Goal: Navigation & Orientation: Find specific page/section

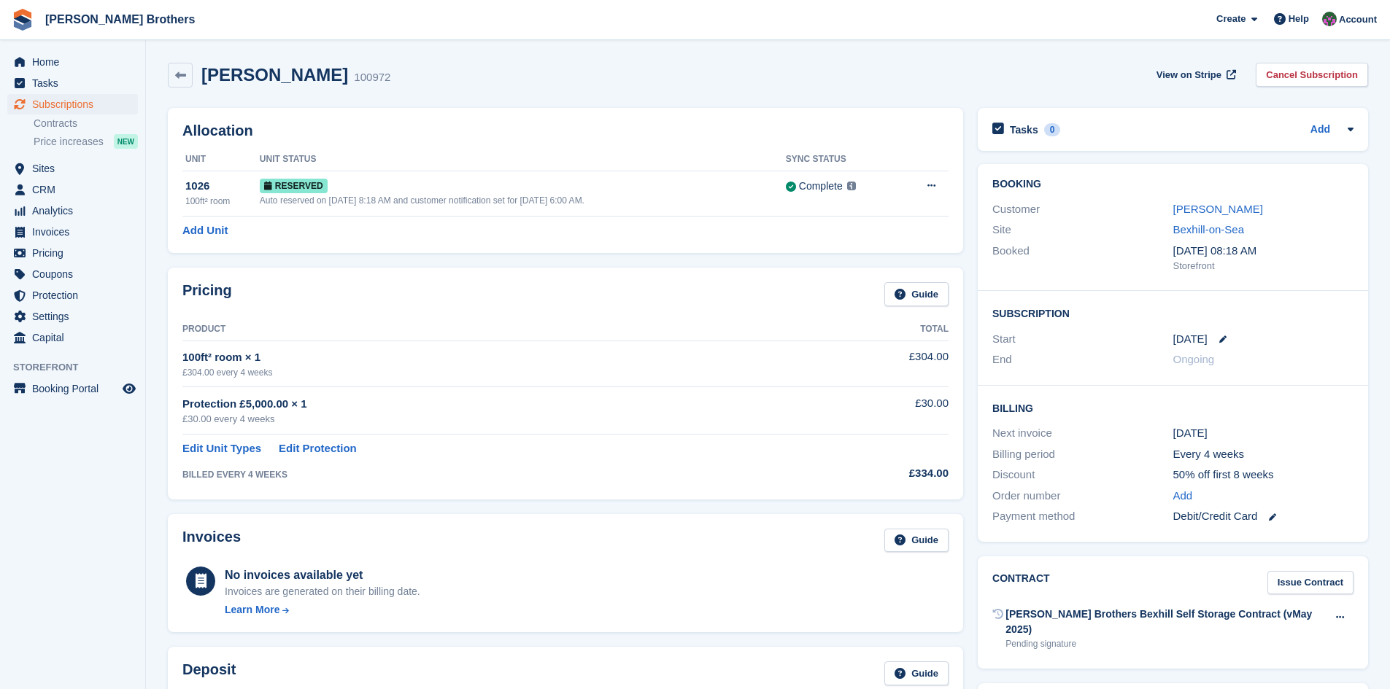
click at [30, 60] on link "Home" at bounding box center [72, 62] width 131 height 20
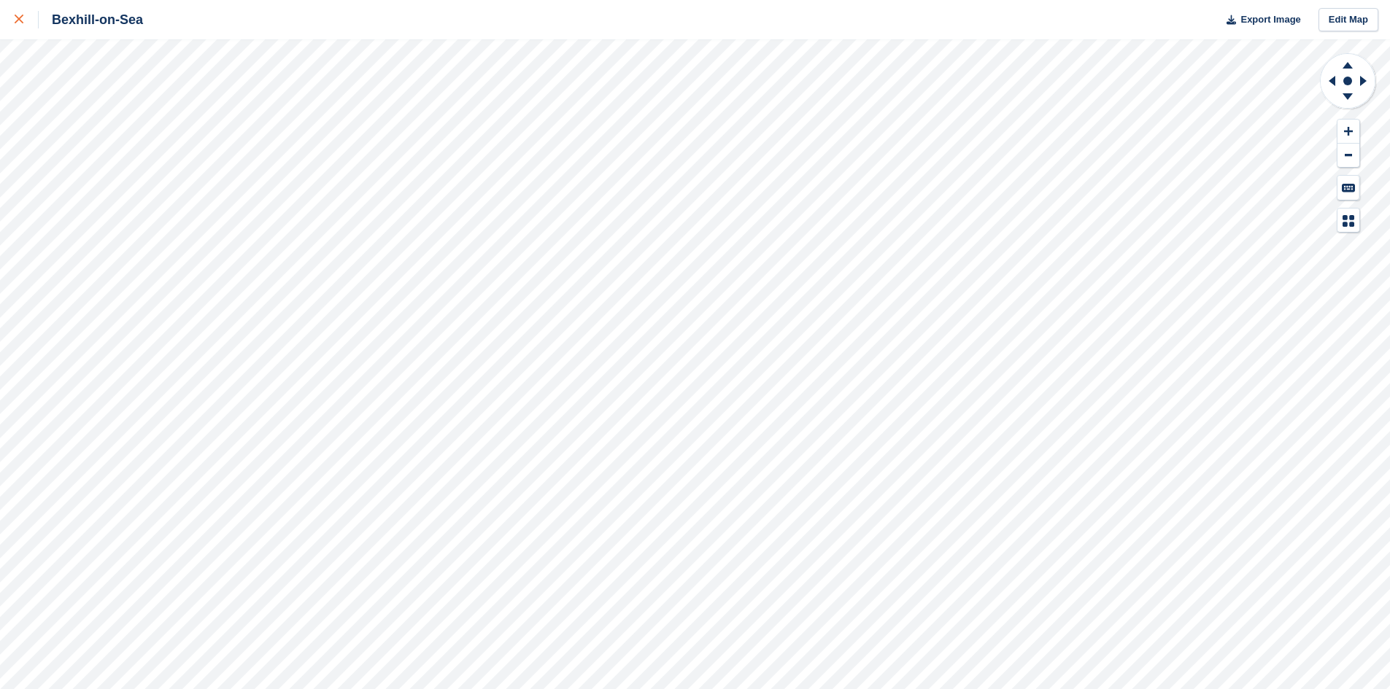
click at [23, 15] on div at bounding box center [27, 20] width 24 height 18
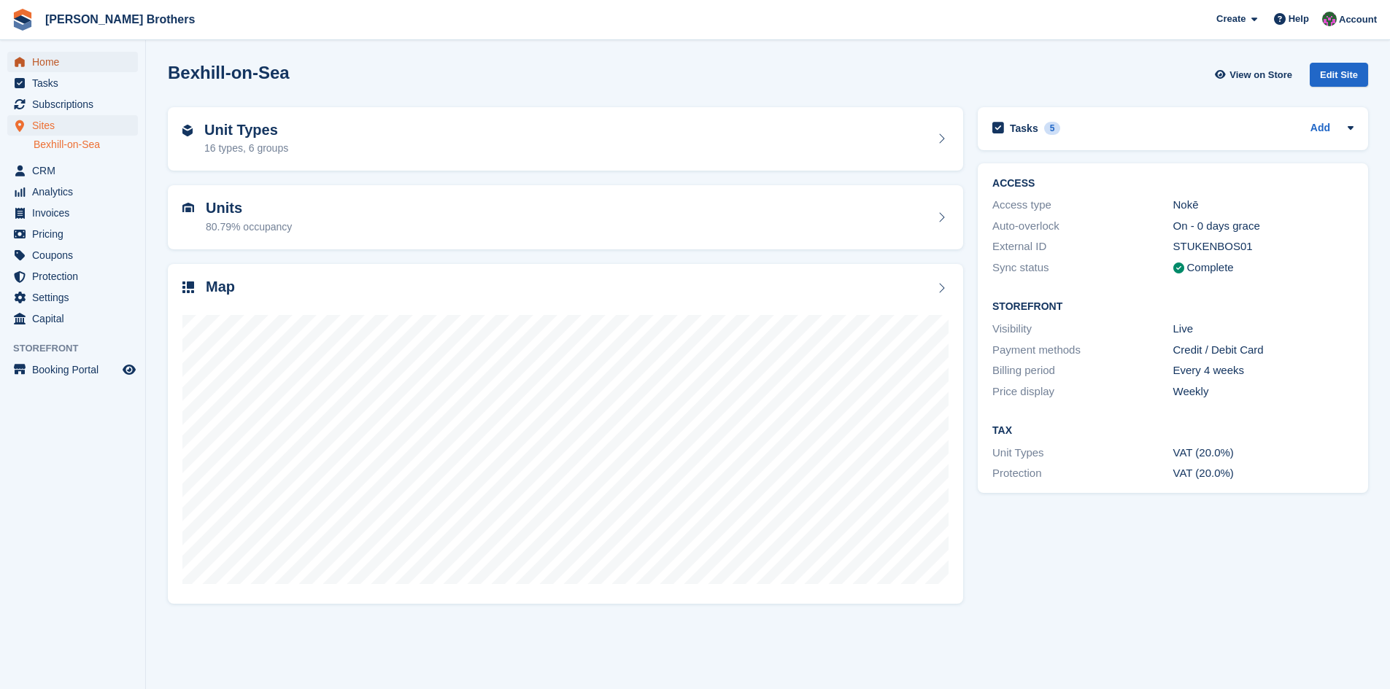
click at [36, 55] on span "Home" at bounding box center [76, 62] width 88 height 20
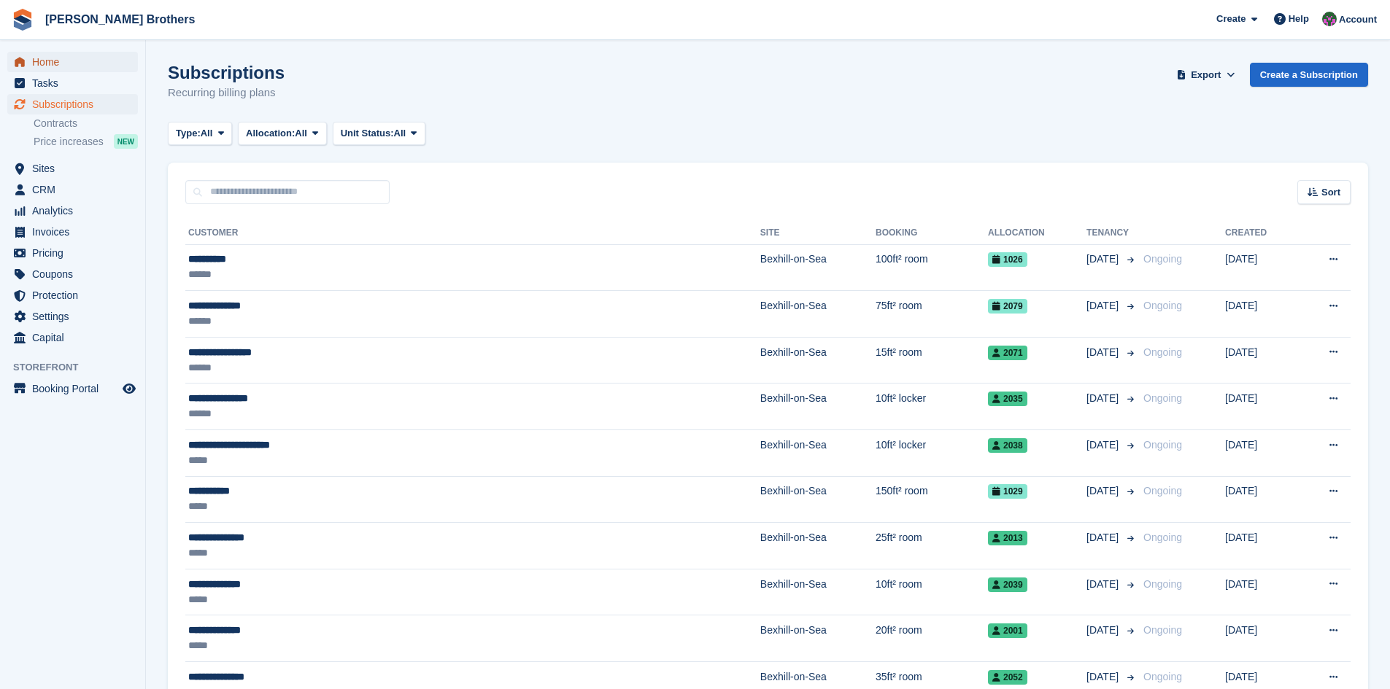
click at [44, 59] on span "Home" at bounding box center [76, 62] width 88 height 20
